Goal: Task Accomplishment & Management: Complete application form

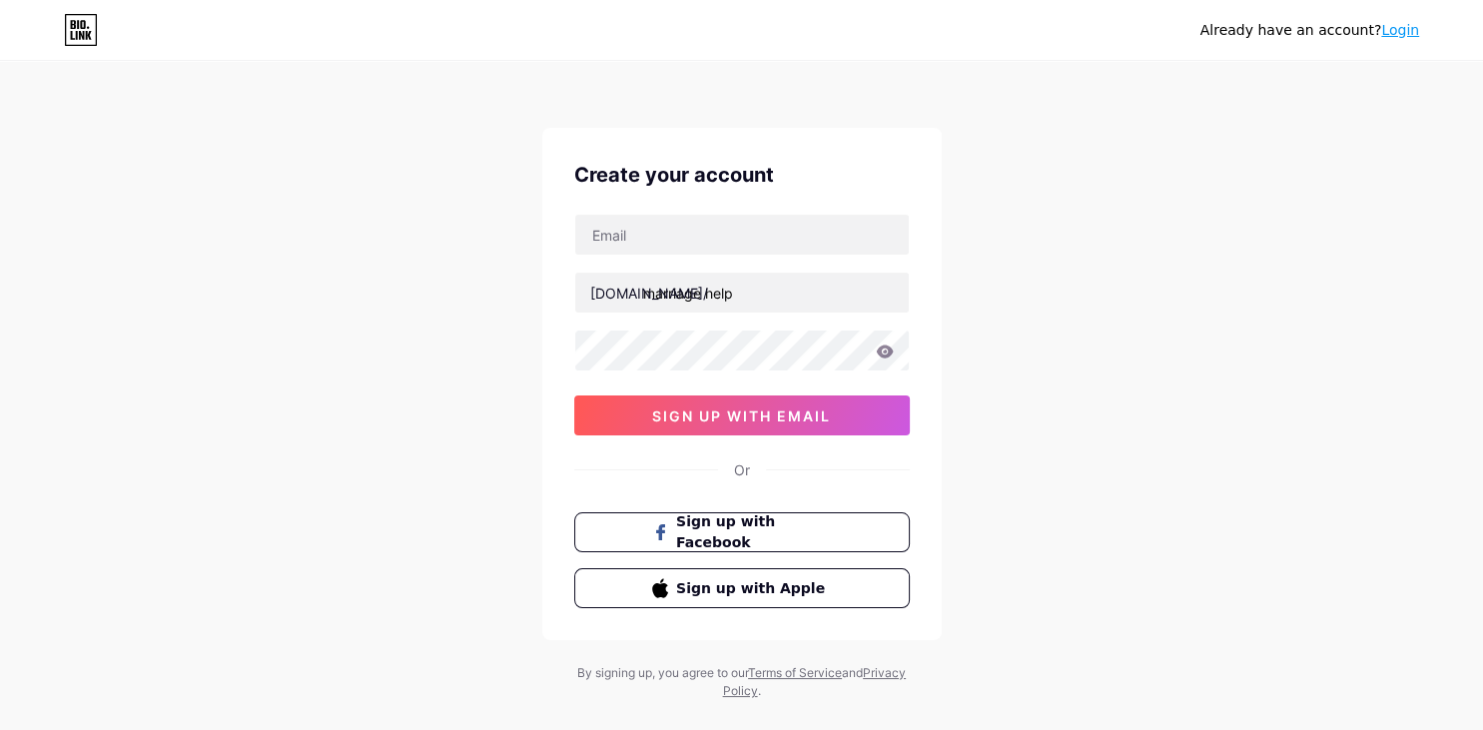
click at [709, 292] on input "marriage help" at bounding box center [741, 293] width 333 height 40
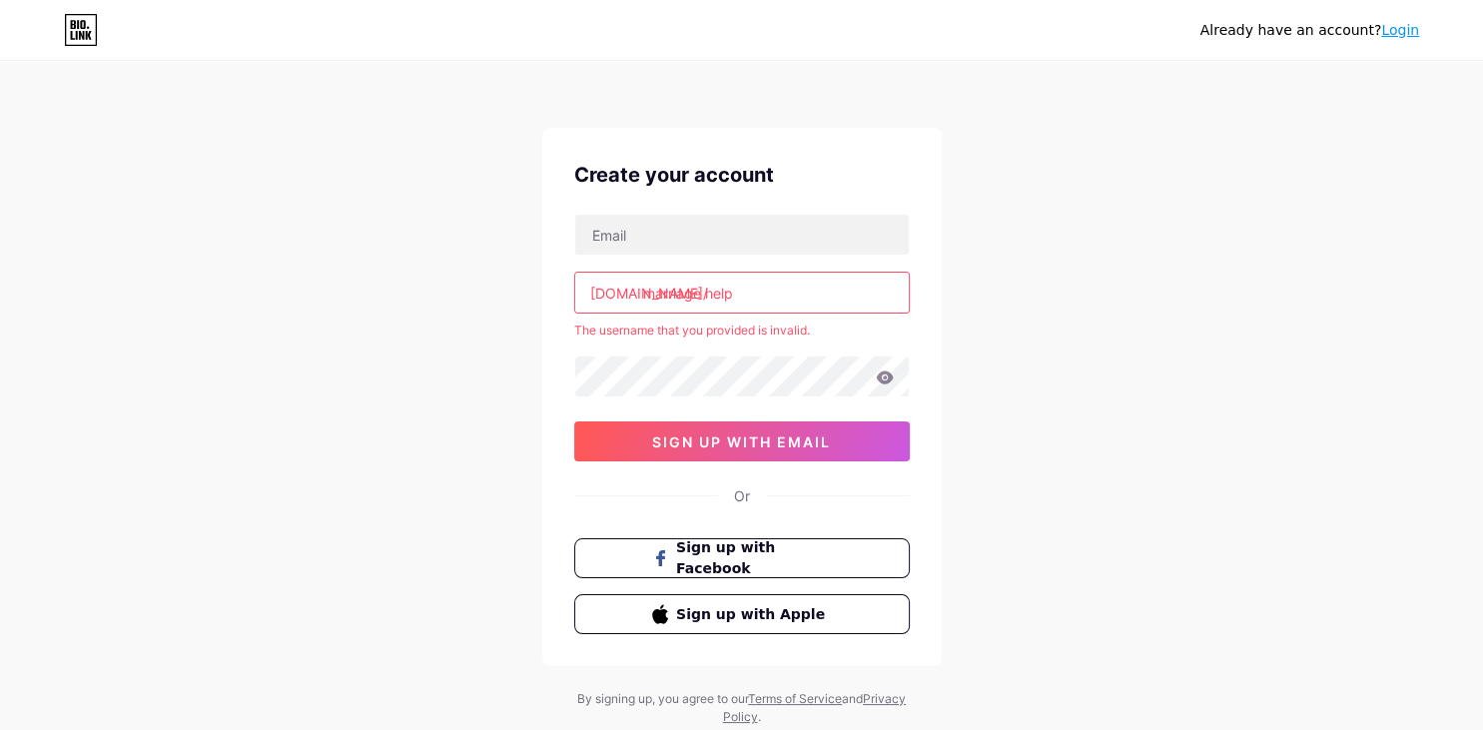
click at [707, 293] on input "marriage help" at bounding box center [741, 293] width 333 height 40
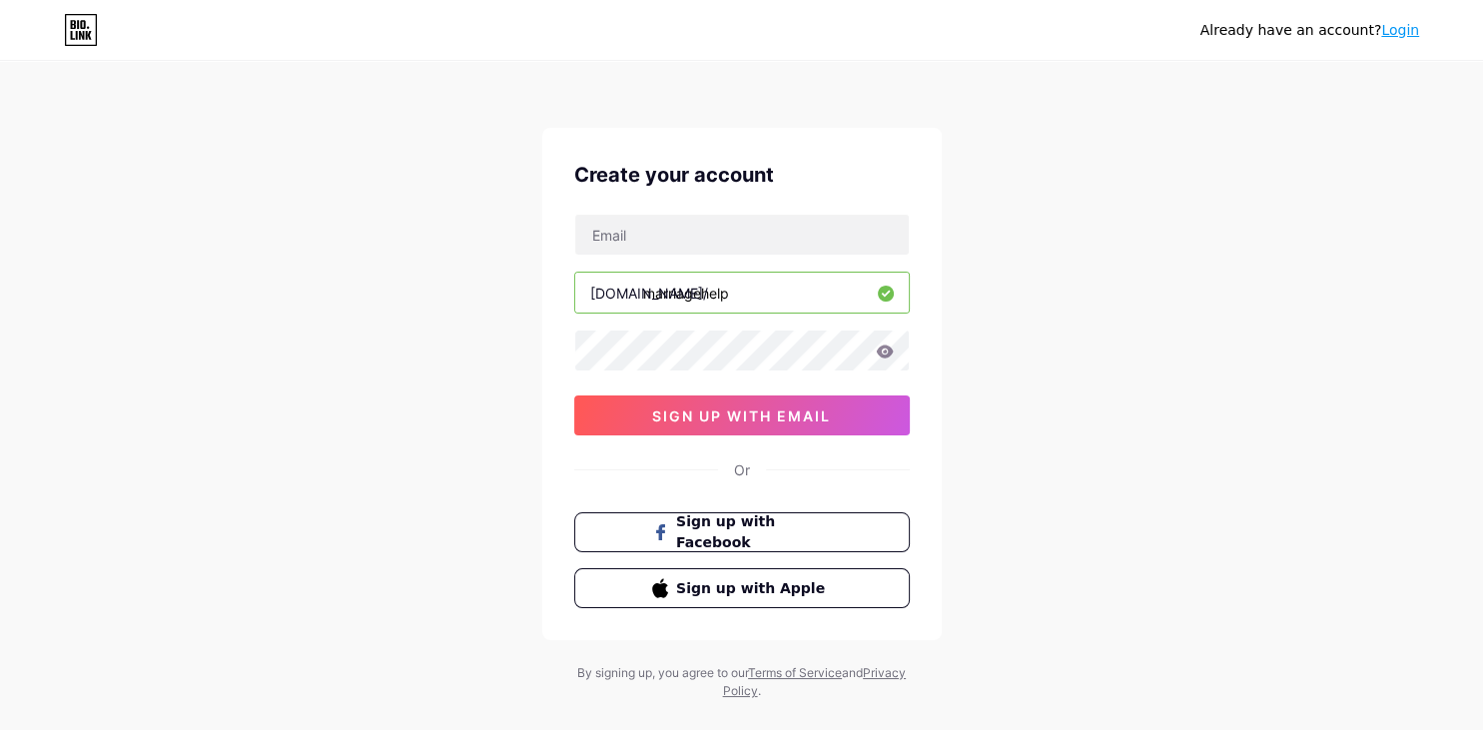
type input "marriagehelp"
click at [638, 239] on input "text" at bounding box center [741, 235] width 333 height 40
paste input "[EMAIL_ADDRESS][DOMAIN_NAME]"
type input "[EMAIL_ADDRESS][DOMAIN_NAME]"
click at [758, 434] on div "Create your account [EMAIL_ADDRESS][DOMAIN_NAME] [DOMAIN_NAME]/ marriagehelp si…" at bounding box center [741, 384] width 399 height 512
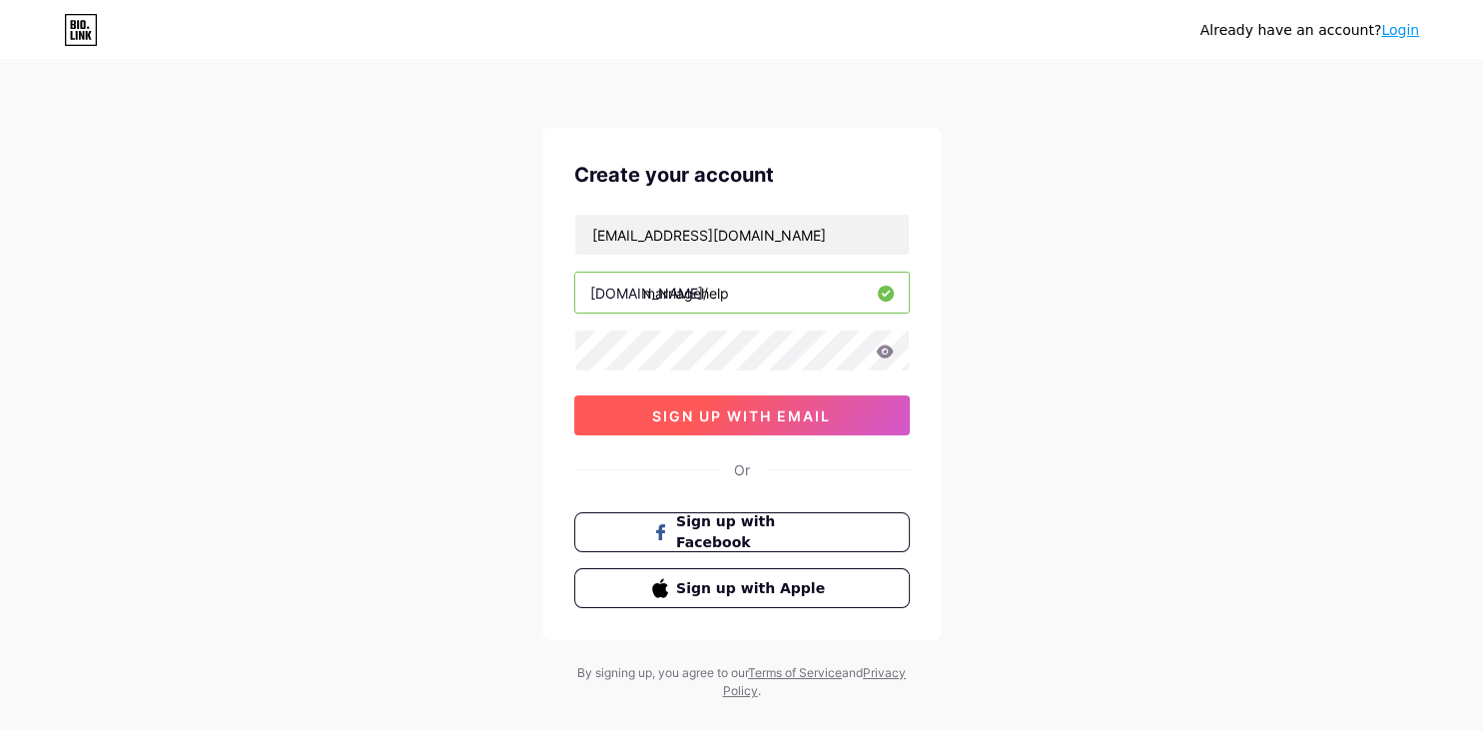
click at [757, 425] on button "sign up with email" at bounding box center [741, 415] width 335 height 40
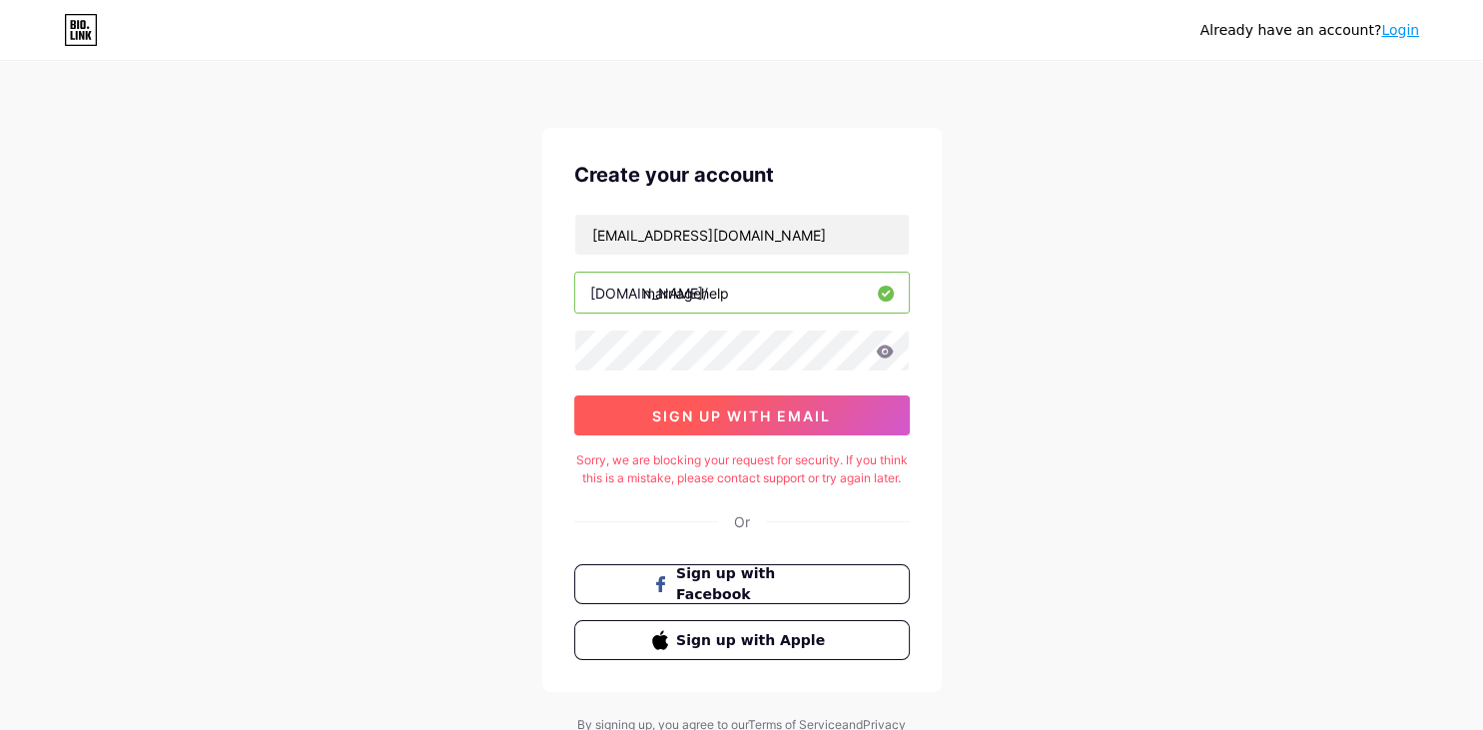
click at [738, 417] on span "sign up with email" at bounding box center [741, 415] width 179 height 17
click at [668, 401] on button "sign up with email" at bounding box center [741, 415] width 335 height 40
